Goal: Task Accomplishment & Management: Manage account settings

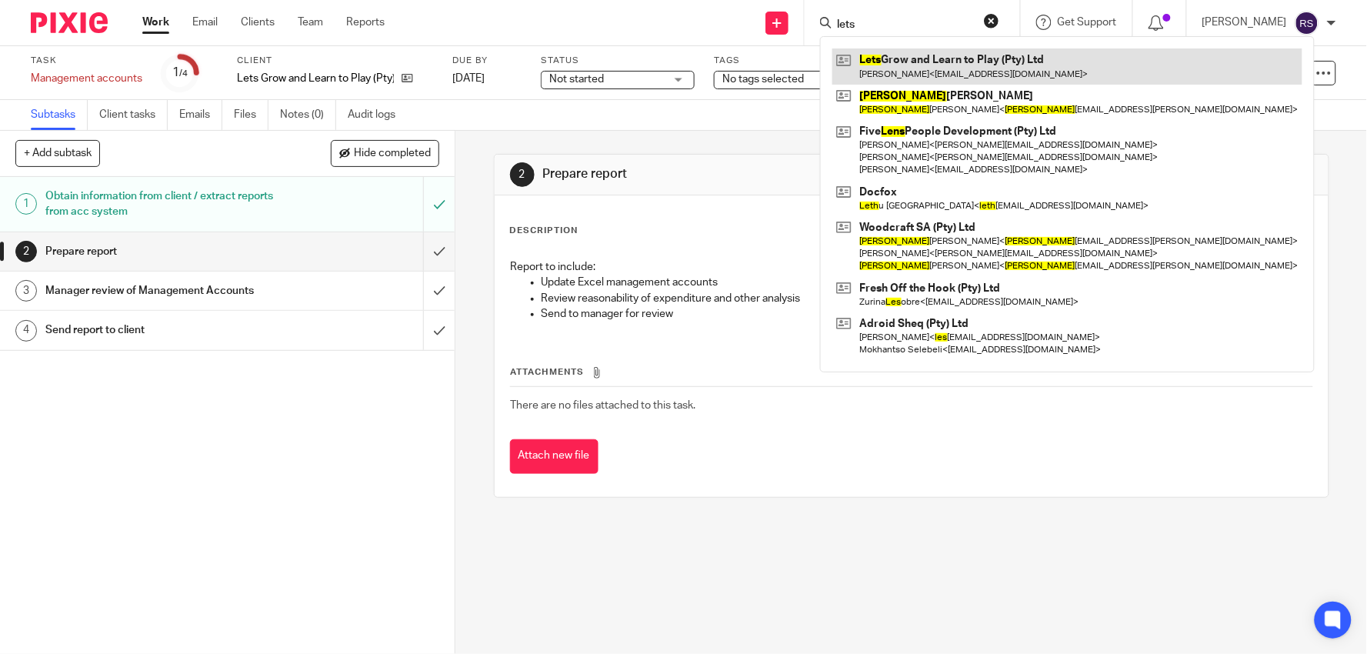
type input "lets"
click at [832, 48] on link at bounding box center [1067, 65] width 470 height 35
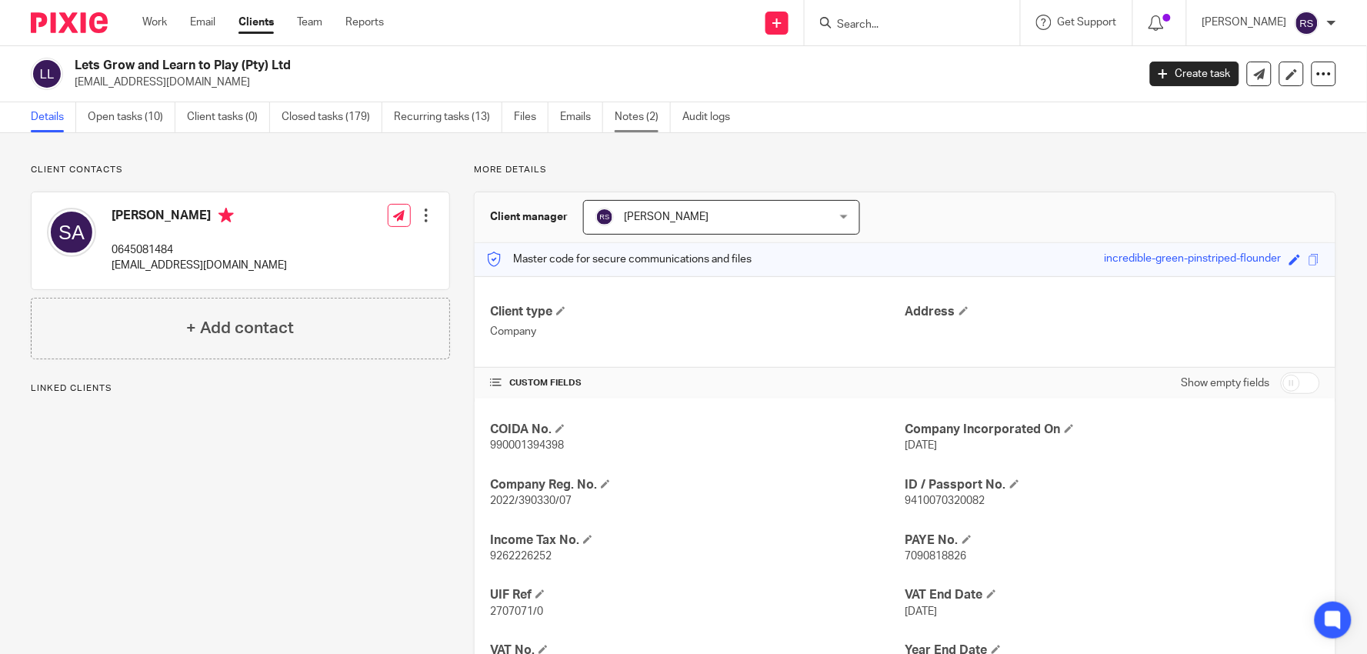
click at [634, 126] on link "Notes (2)" at bounding box center [643, 117] width 56 height 30
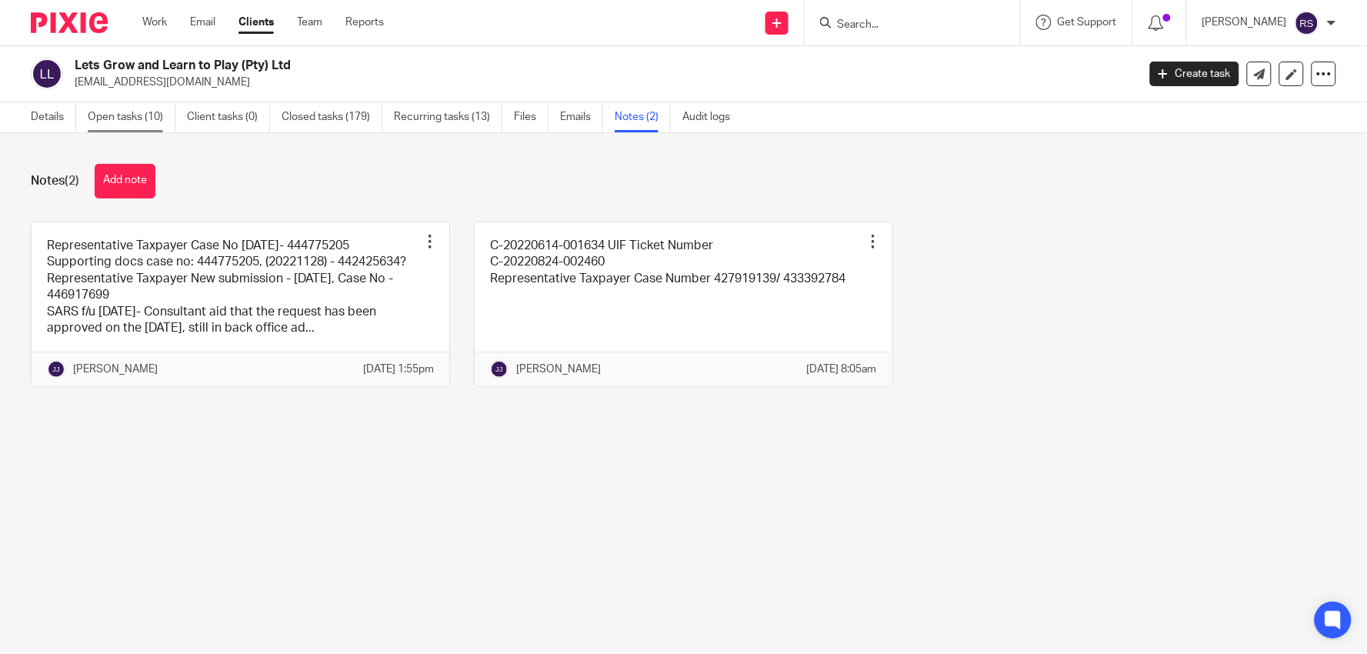
click at [128, 112] on link "Open tasks (10)" at bounding box center [132, 117] width 88 height 30
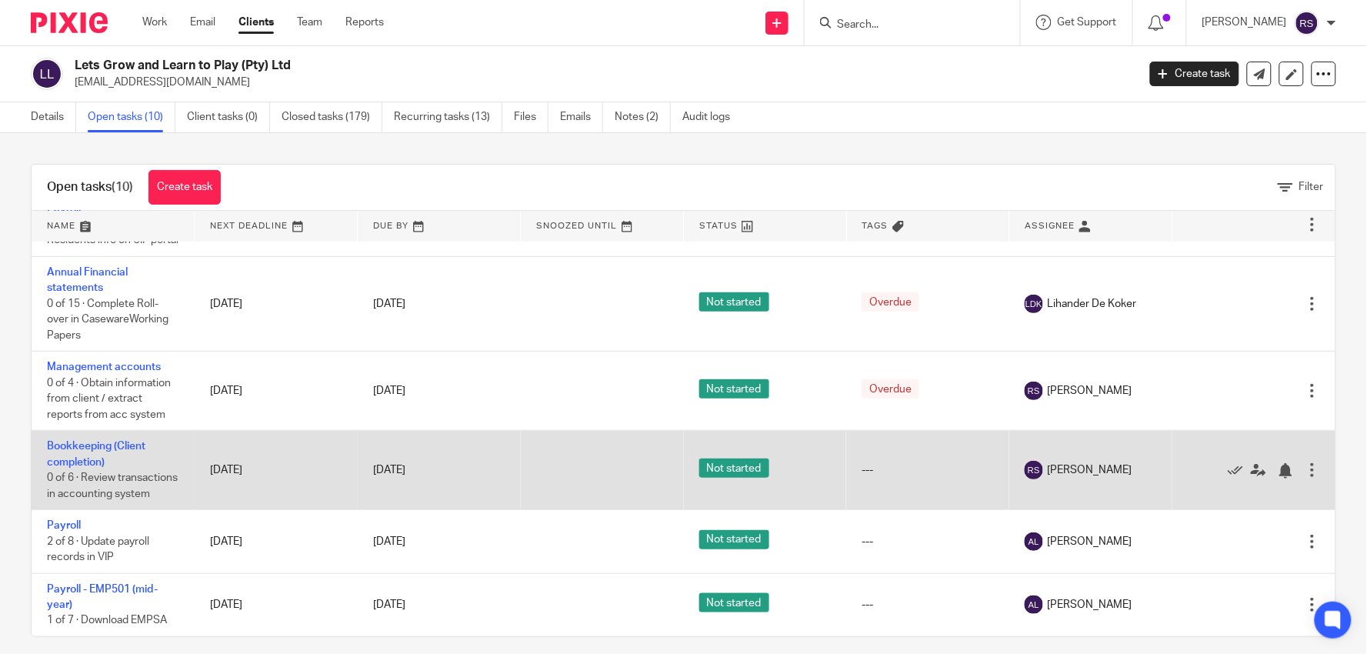
scroll to position [13, 0]
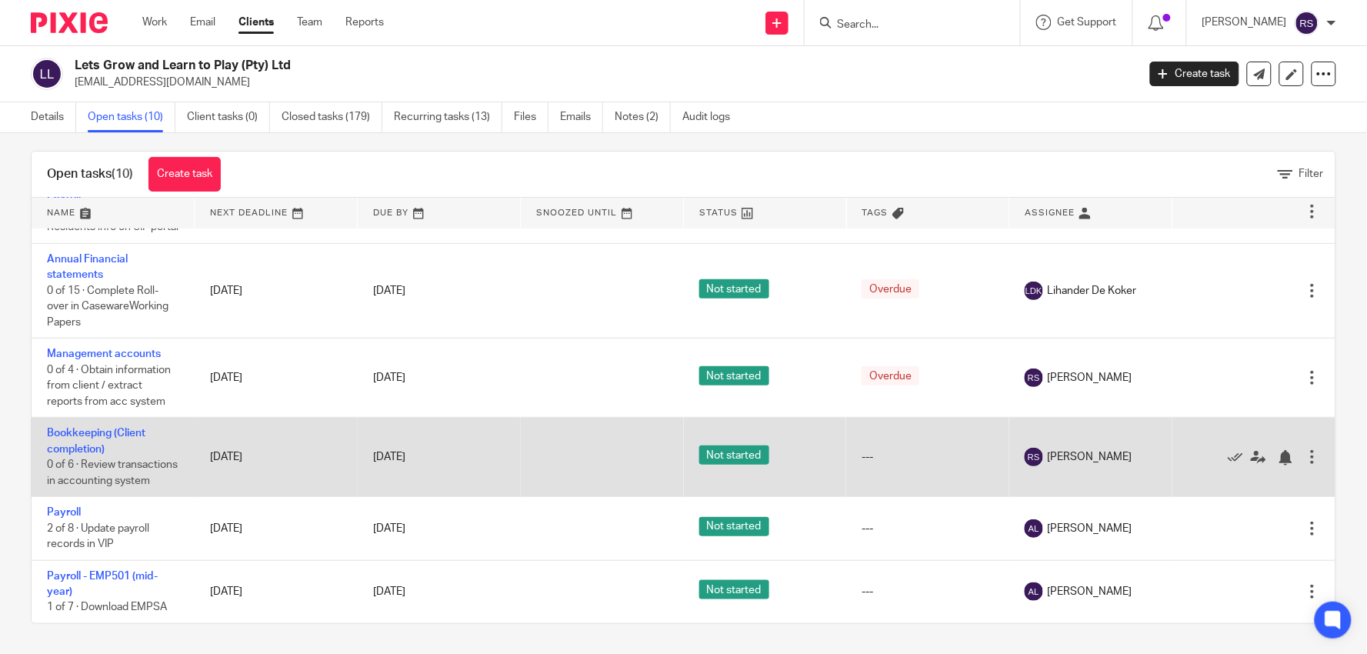
click at [77, 420] on td "Bookkeeping (Client completion) 0 of 6 · Review transactions in accounting syst…" at bounding box center [113, 457] width 163 height 79
click at [82, 422] on td "Bookkeeping (Client completion) 0 of 6 · Review transactions in accounting syst…" at bounding box center [113, 457] width 163 height 79
click at [95, 428] on link "Bookkeeping (Client completion)" at bounding box center [96, 441] width 98 height 26
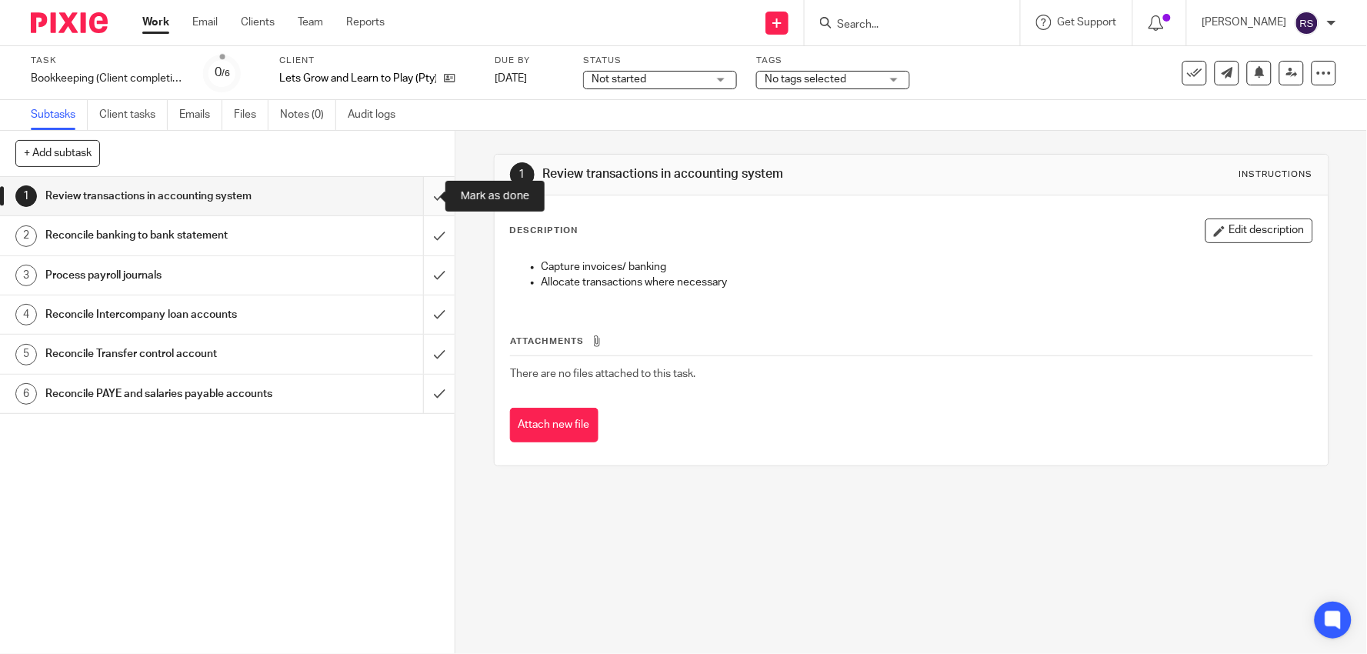
click at [431, 188] on input "submit" at bounding box center [227, 196] width 455 height 38
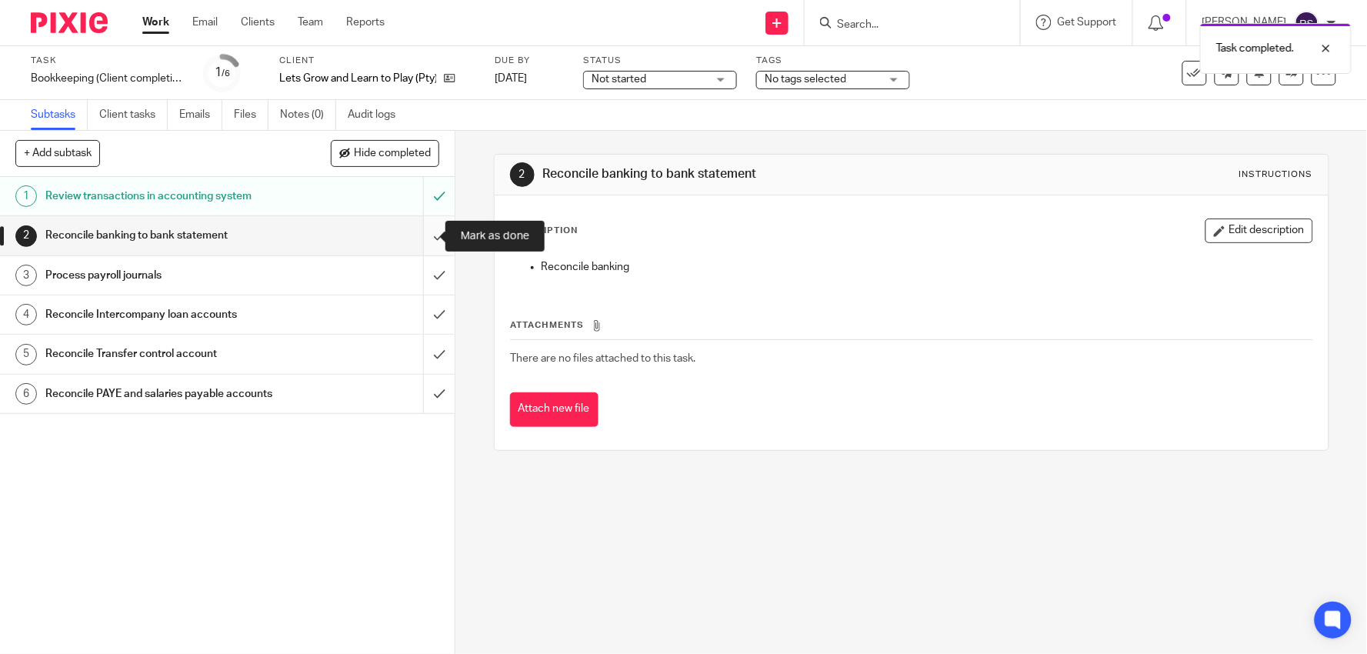
click at [425, 241] on input "submit" at bounding box center [227, 235] width 455 height 38
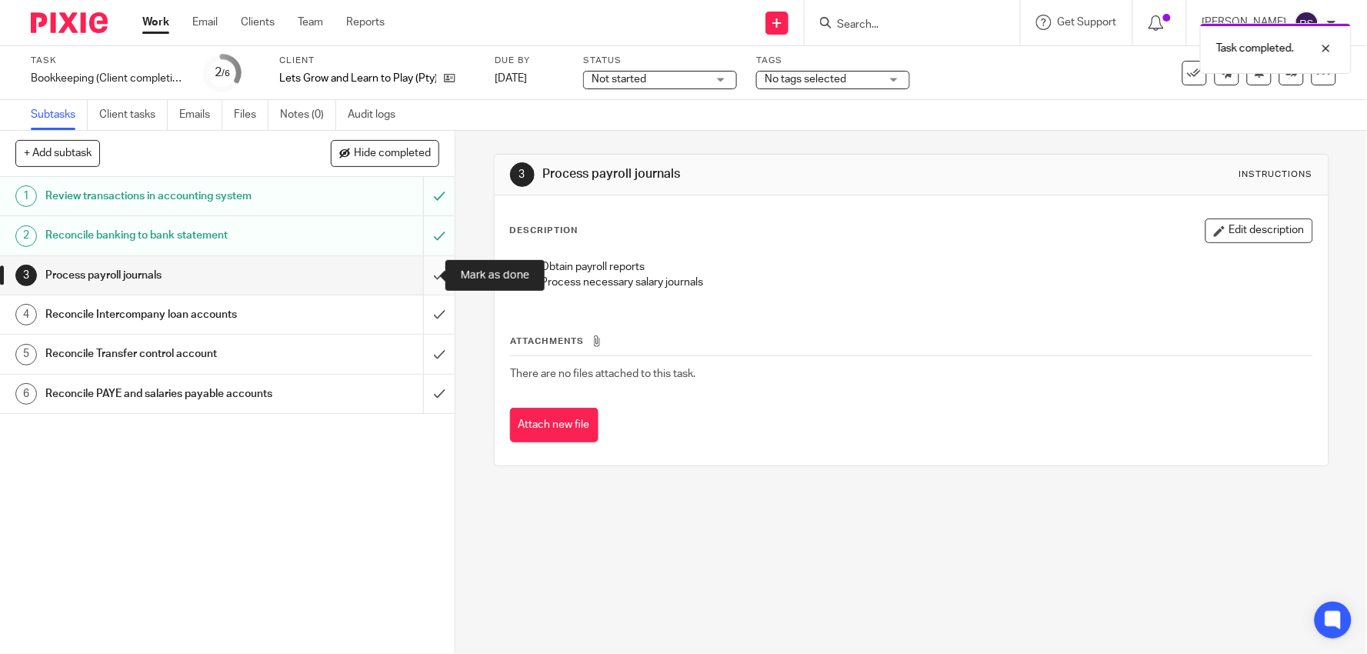
click at [424, 270] on input "submit" at bounding box center [227, 275] width 455 height 38
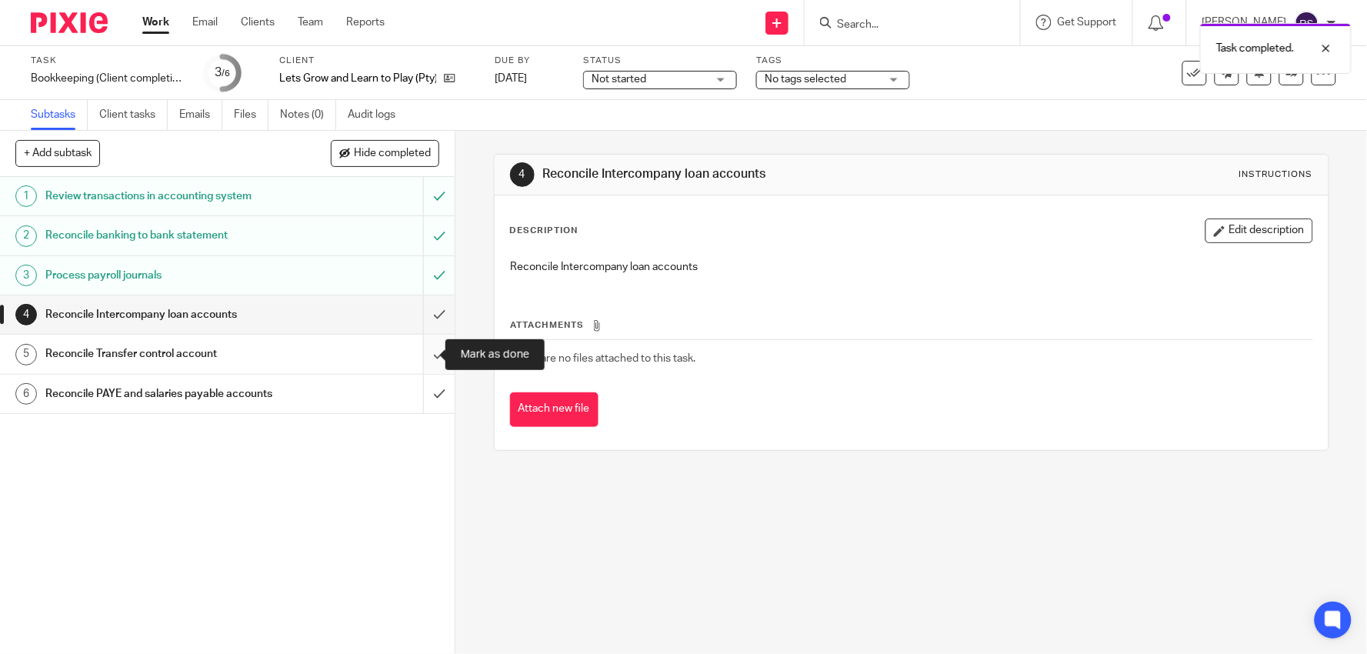
click at [424, 350] on input "submit" at bounding box center [227, 354] width 455 height 38
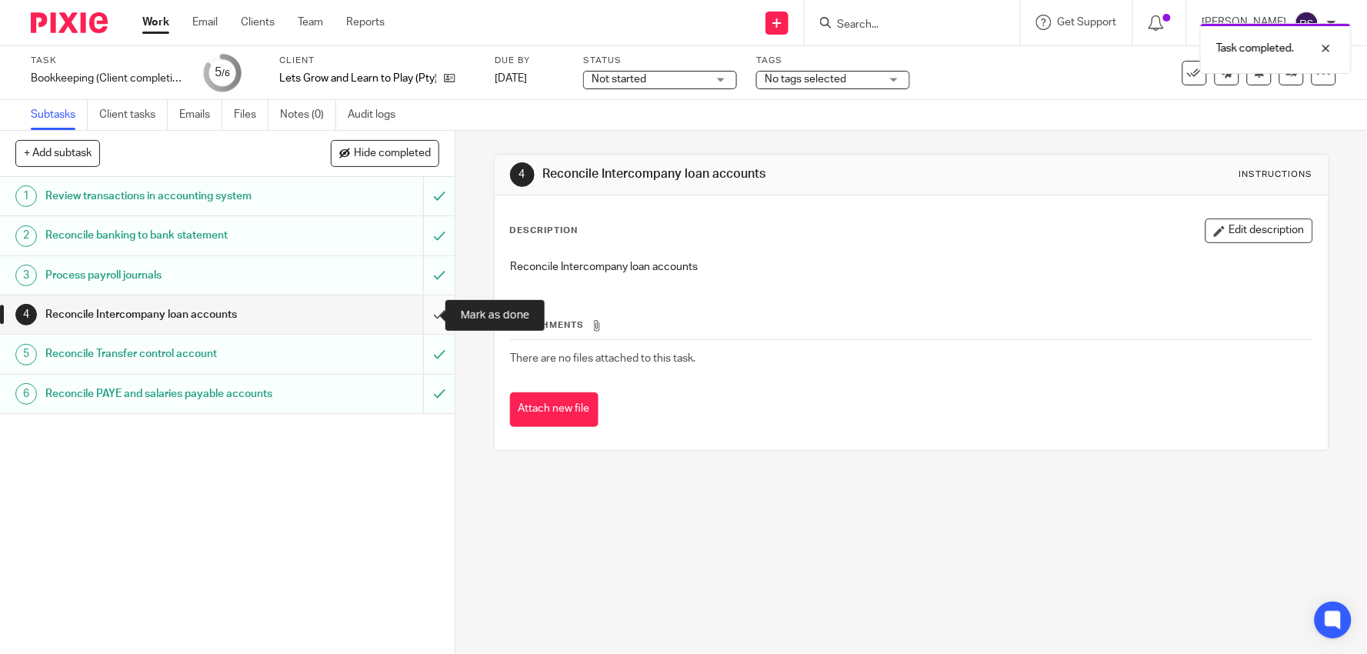
click at [428, 315] on input "submit" at bounding box center [227, 314] width 455 height 38
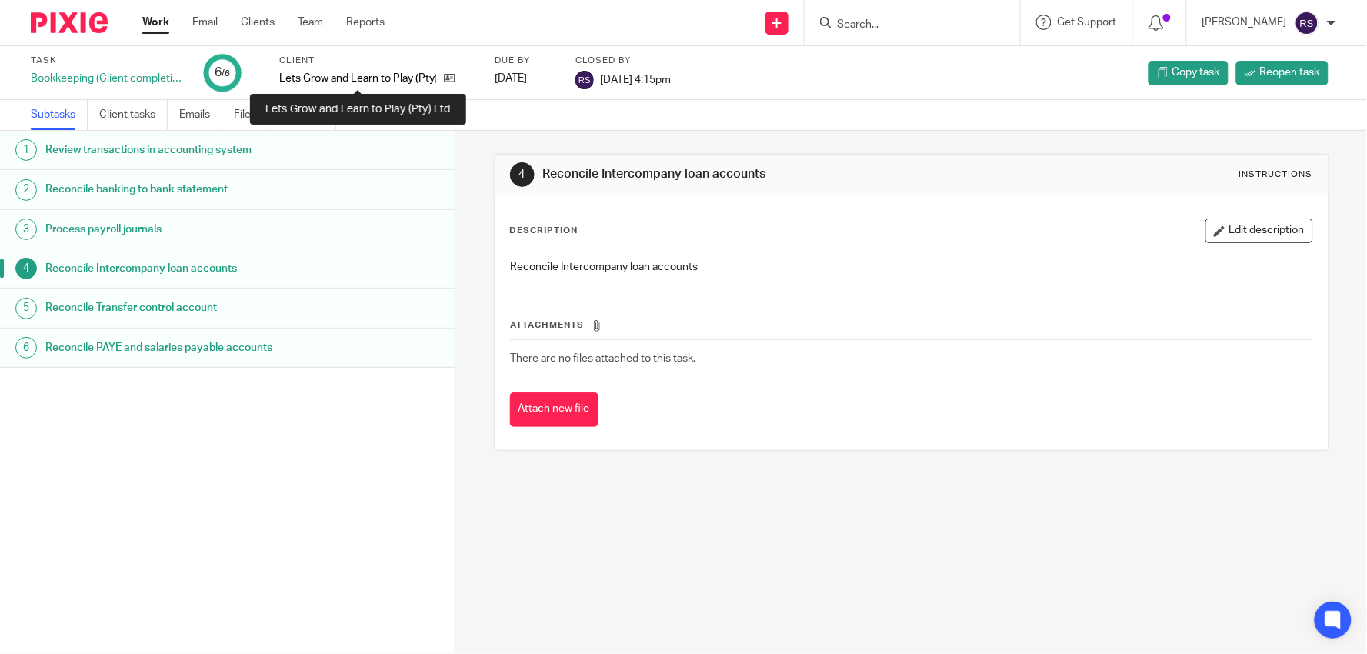
click at [373, 79] on p "Lets Grow and Learn to Play (Pty) Ltd" at bounding box center [357, 78] width 157 height 15
click at [374, 79] on p "Lets Grow and Learn to Play (Pty) Ltd" at bounding box center [357, 78] width 157 height 15
copy div "Lets Grow and Learn to Play (Pty) Ltd"
click at [923, 29] on input "Search" at bounding box center [904, 25] width 138 height 14
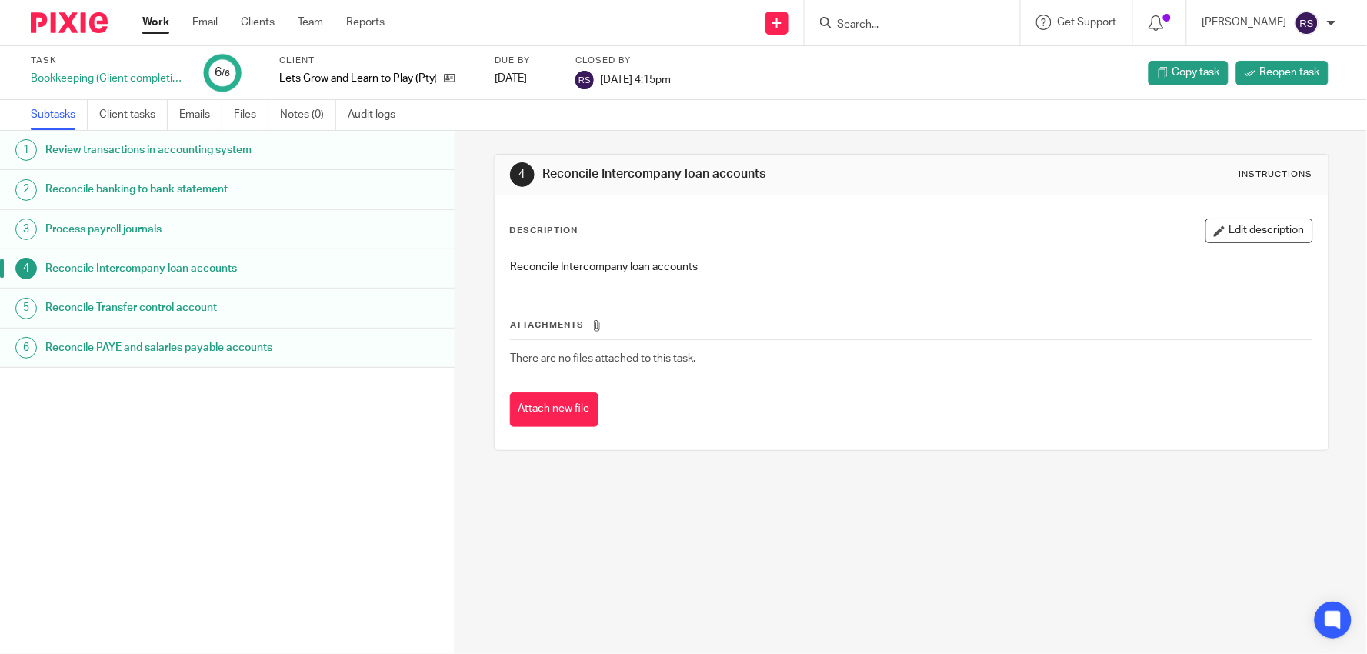
paste input "Lets Grow and Learn to Play (Pty) Ltd"
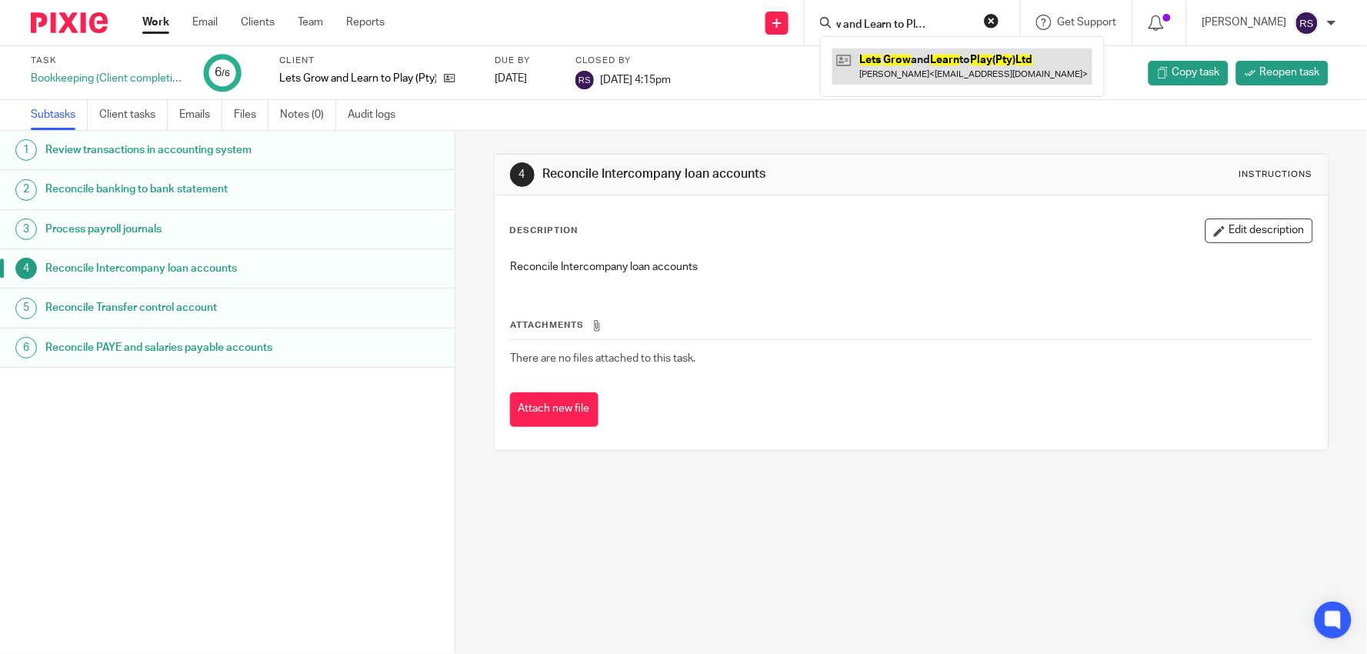
type input "Lets Grow and Learn to Play (Pty) Ltd"
click at [932, 59] on link at bounding box center [962, 65] width 260 height 35
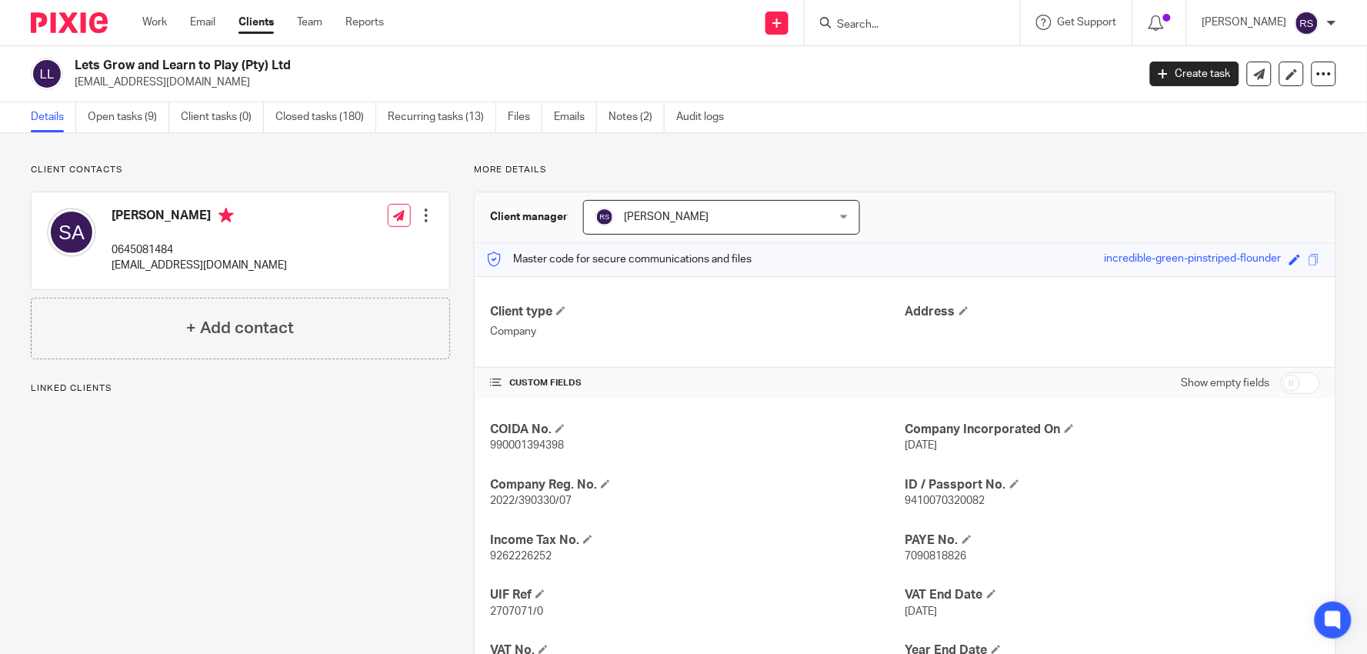
click at [139, 114] on link "Open tasks (9)" at bounding box center [129, 117] width 82 height 30
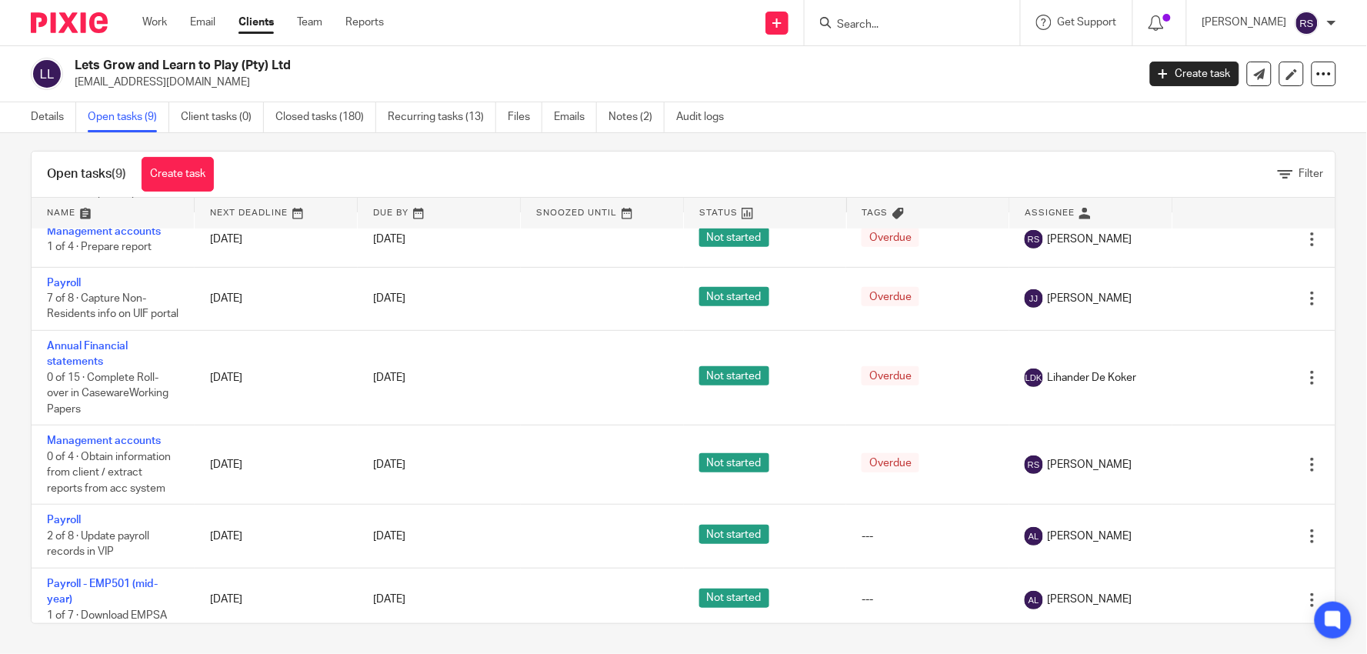
scroll to position [256, 0]
